Goal: Navigation & Orientation: Find specific page/section

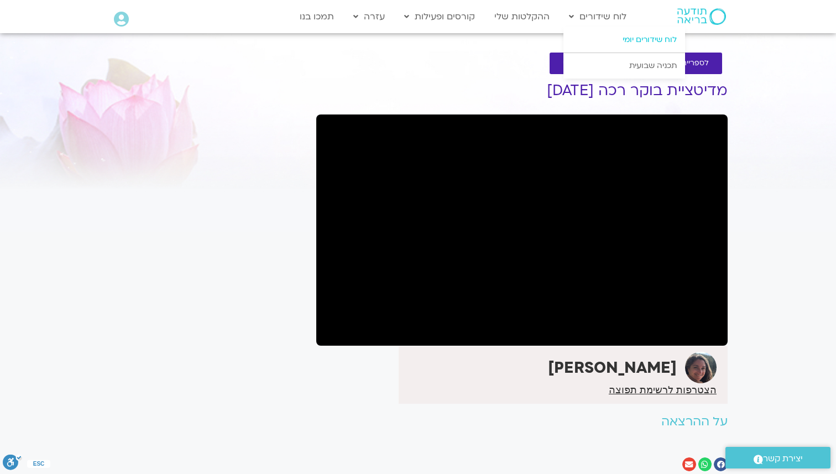
click at [617, 40] on link "לוח שידורים יומי" at bounding box center [624, 39] width 122 height 25
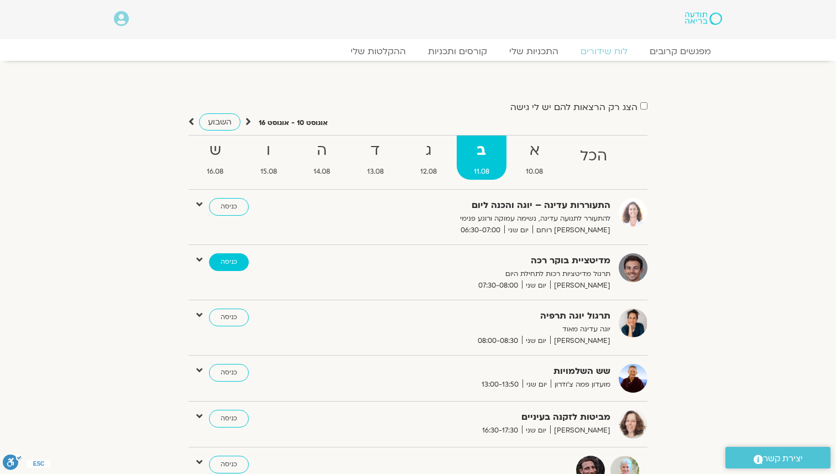
click at [228, 260] on link "כניסה" at bounding box center [229, 262] width 40 height 18
click at [243, 261] on link "כניסה" at bounding box center [229, 262] width 40 height 18
click at [217, 262] on link "כניסה" at bounding box center [229, 262] width 40 height 18
